Goal: Information Seeking & Learning: Learn about a topic

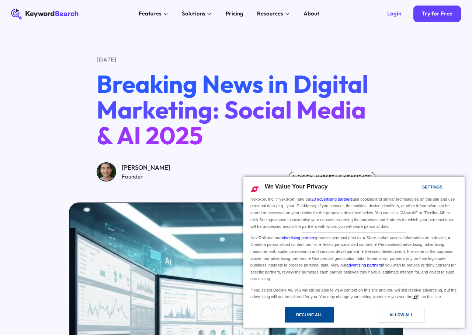
click at [315, 317] on div "Decline All" at bounding box center [309, 315] width 27 height 8
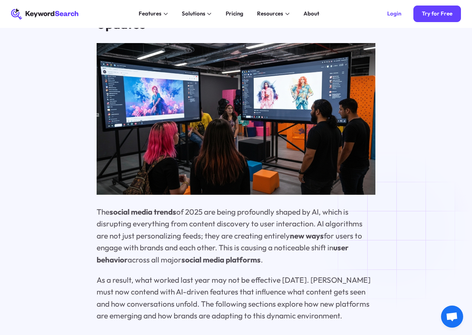
scroll to position [647, 0]
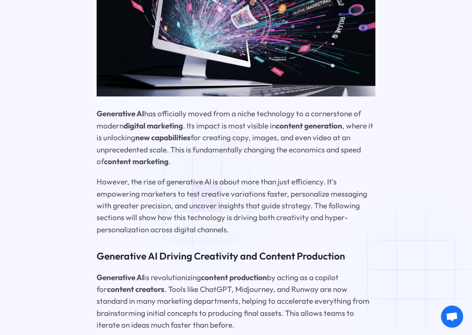
scroll to position [2763, 0]
